Goal: Entertainment & Leisure: Consume media (video, audio)

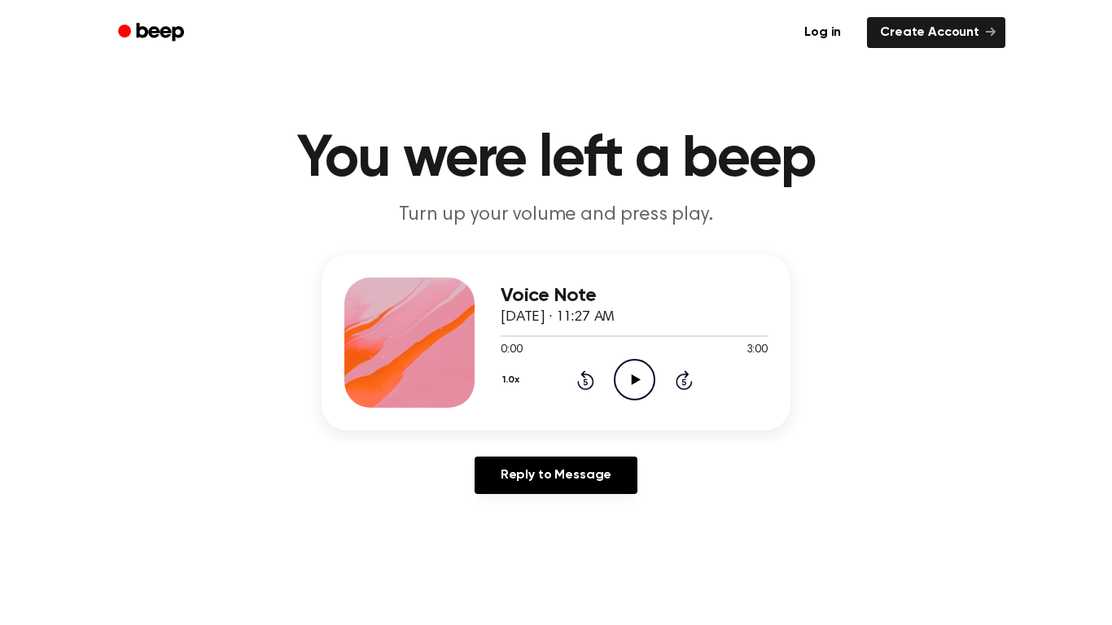
click at [633, 398] on icon "Play Audio" at bounding box center [635, 380] width 42 height 42
click at [633, 398] on icon "Pause Audio" at bounding box center [635, 380] width 42 height 42
click at [651, 378] on icon "Play Audio" at bounding box center [635, 380] width 42 height 42
click at [593, 507] on main "You were left a beep Turn up your volume and press play. Voice Note September 2…" at bounding box center [556, 502] width 1112 height 1004
click at [624, 359] on icon "Play Audio" at bounding box center [635, 380] width 42 height 42
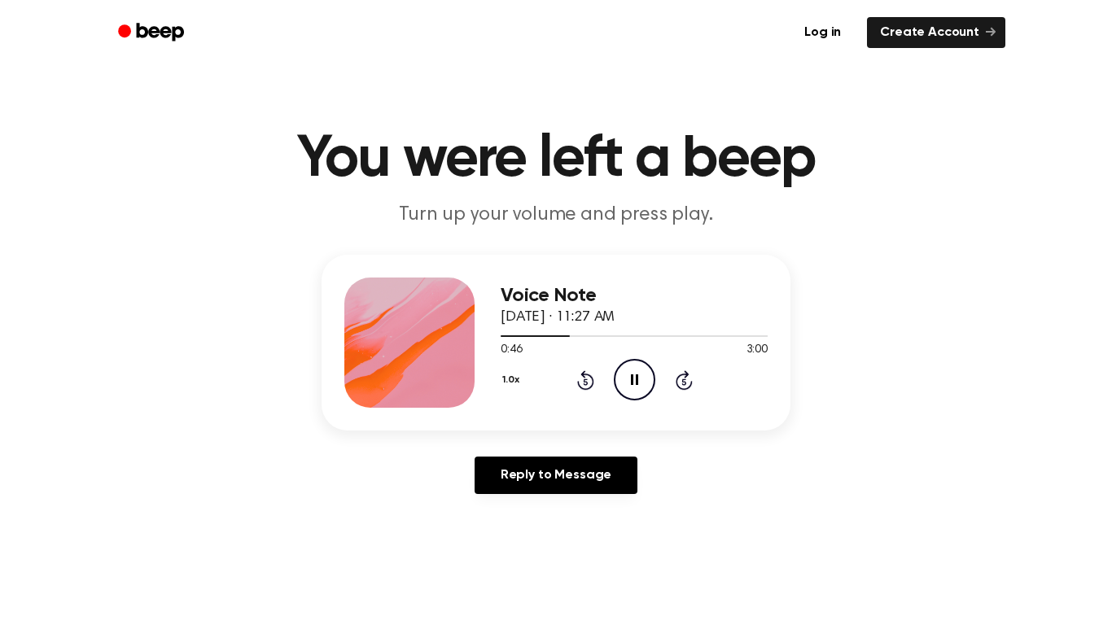
click at [637, 385] on icon at bounding box center [634, 379] width 7 height 11
